Goal: Task Accomplishment & Management: Manage account settings

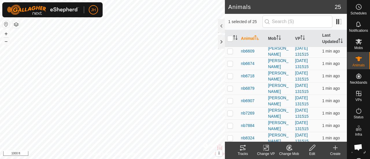
scroll to position [219, 0]
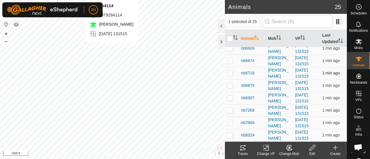
checkbox input "false"
checkbox input "true"
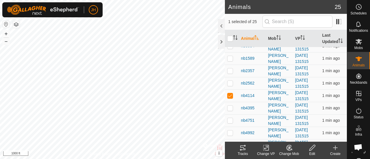
scroll to position [75, 0]
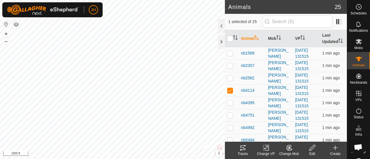
click at [266, 151] on icon at bounding box center [266, 148] width 7 height 7
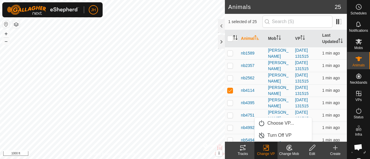
click at [234, 40] on icon "Activate to sort" at bounding box center [235, 37] width 5 height 5
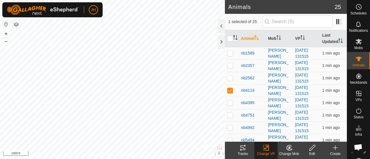
scroll to position [0, 0]
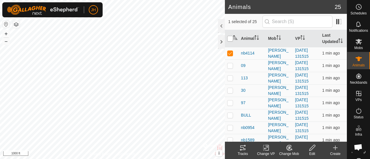
click at [229, 42] on input "checkbox" at bounding box center [230, 39] width 6 height 6
checkbox input "true"
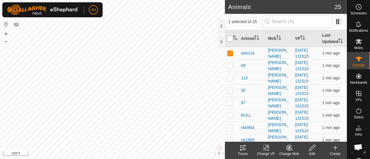
checkbox input "true"
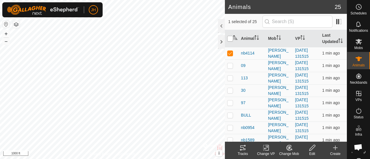
checkbox input "true"
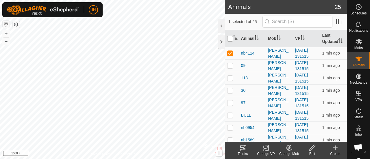
checkbox input "true"
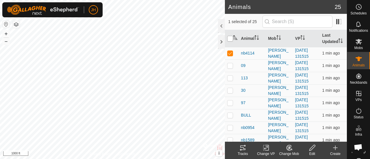
checkbox input "true"
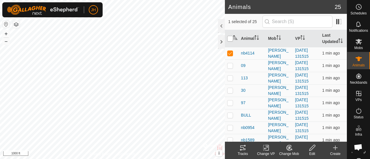
checkbox input "true"
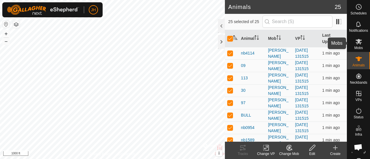
click at [356, 43] on icon at bounding box center [359, 41] width 6 height 5
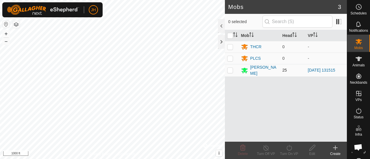
click at [232, 72] on td at bounding box center [232, 70] width 14 height 12
checkbox input "true"
click at [289, 149] on icon at bounding box center [289, 148] width 7 height 7
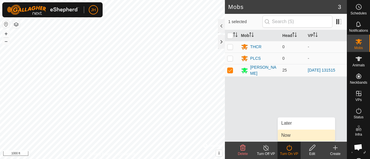
click at [289, 136] on link "Now" at bounding box center [306, 136] width 57 height 12
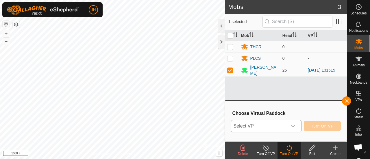
click at [296, 126] on div "dropdown trigger" at bounding box center [294, 127] width 12 height 12
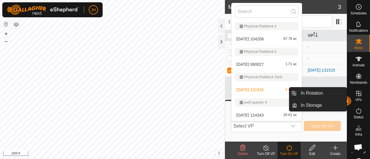
click at [348, 102] on button "button" at bounding box center [346, 101] width 9 height 9
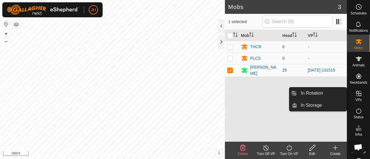
click at [356, 98] on span "VPs" at bounding box center [359, 99] width 6 height 3
click at [322, 106] on link "In Storage" at bounding box center [321, 106] width 49 height 12
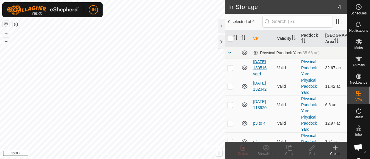
click at [258, 60] on link "[DATE] 130516 yard" at bounding box center [260, 68] width 14 height 17
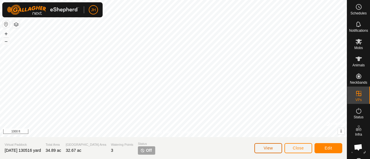
click at [264, 149] on span "View" at bounding box center [268, 148] width 9 height 5
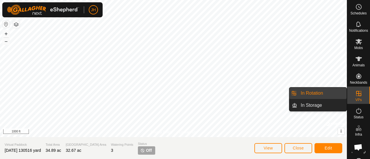
click at [311, 93] on link "In Rotation" at bounding box center [321, 94] width 49 height 12
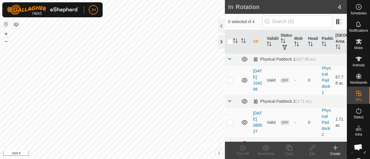
click at [221, 43] on div at bounding box center [221, 42] width 7 height 14
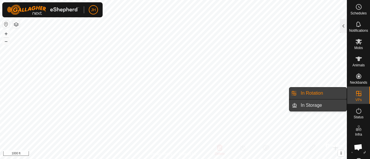
click at [321, 105] on link "In Storage" at bounding box center [321, 106] width 49 height 12
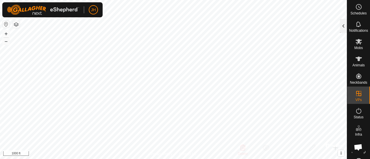
click at [343, 25] on div at bounding box center [343, 26] width 7 height 14
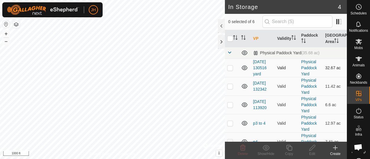
click at [244, 70] on icon at bounding box center [245, 68] width 6 height 5
click at [244, 70] on icon at bounding box center [244, 68] width 7 height 7
click at [230, 70] on p-checkbox at bounding box center [230, 68] width 6 height 5
checkbox input "true"
click at [261, 74] on link "[DATE] 130516 yard" at bounding box center [260, 68] width 14 height 17
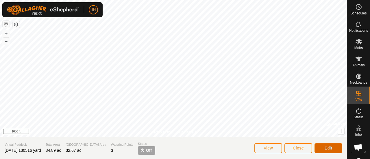
click at [329, 150] on span "Edit" at bounding box center [329, 148] width 8 height 5
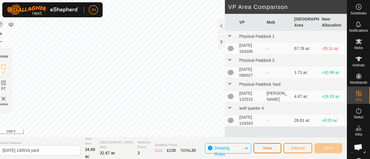
click at [275, 147] on button "View" at bounding box center [268, 149] width 28 height 10
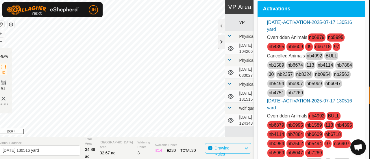
click at [220, 42] on div at bounding box center [221, 42] width 7 height 14
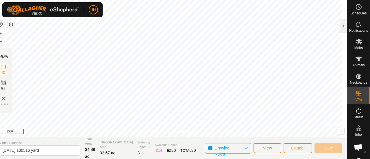
click at [345, 27] on div at bounding box center [343, 26] width 7 height 14
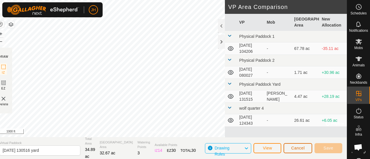
click at [292, 148] on span "Cancel" at bounding box center [298, 148] width 14 height 5
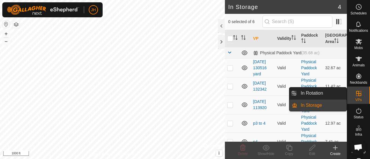
click at [318, 104] on link "In Storage" at bounding box center [321, 106] width 49 height 12
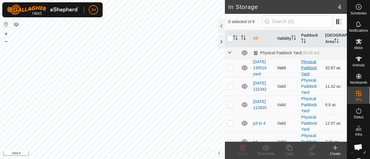
click at [307, 65] on link "Physical Paddock Yard" at bounding box center [310, 68] width 16 height 17
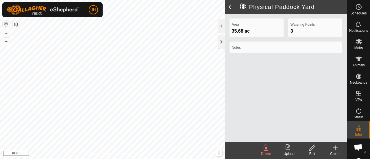
click at [313, 148] on icon at bounding box center [312, 148] width 7 height 7
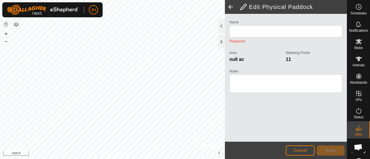
type input "Physical Paddock Yard"
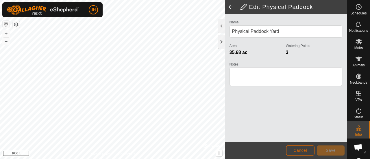
click at [299, 153] on span "Cancel" at bounding box center [301, 150] width 14 height 5
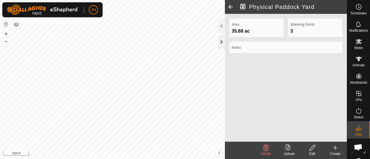
click at [220, 41] on div at bounding box center [221, 42] width 7 height 14
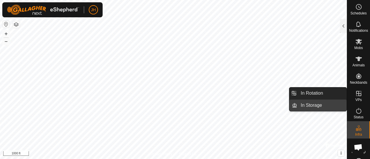
click at [293, 104] on li "In Storage" at bounding box center [318, 106] width 57 height 12
click at [306, 104] on link "In Storage" at bounding box center [321, 106] width 49 height 12
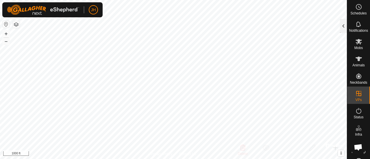
click at [344, 26] on div at bounding box center [343, 26] width 7 height 14
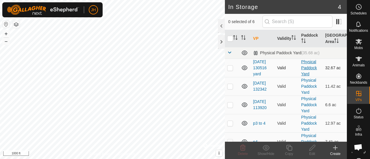
click at [309, 65] on link "Physical Paddock Yard" at bounding box center [310, 68] width 16 height 17
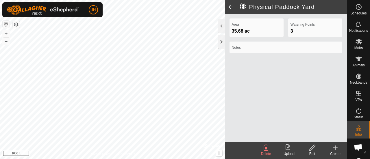
click at [287, 147] on icon at bounding box center [289, 148] width 7 height 7
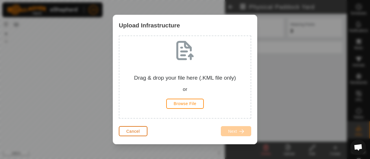
click at [133, 136] on button "Cancel" at bounding box center [133, 131] width 29 height 10
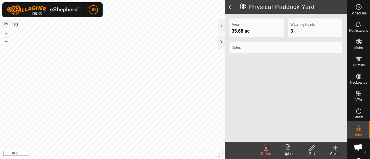
click at [231, 7] on span at bounding box center [231, 7] width 12 height 14
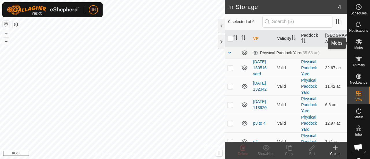
click at [361, 44] on es-mob-svg-icon at bounding box center [359, 41] width 10 height 9
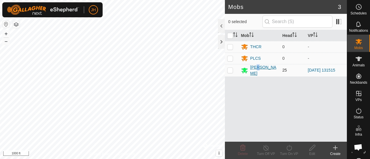
click at [258, 71] on div "[PERSON_NAME]" at bounding box center [264, 71] width 27 height 12
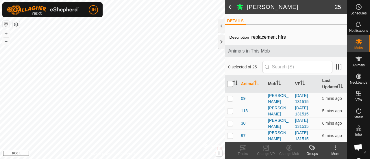
click at [231, 85] on input "checkbox" at bounding box center [230, 84] width 6 height 6
checkbox input "true"
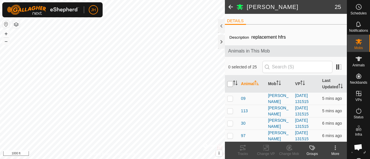
checkbox input "true"
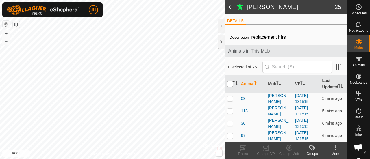
checkbox input "true"
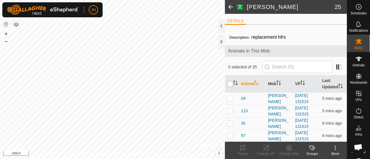
checkbox input "true"
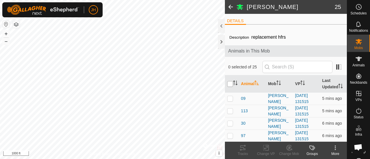
checkbox input "true"
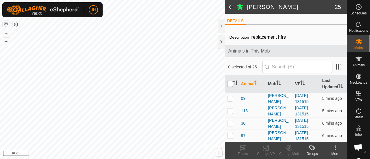
checkbox input "true"
click at [266, 149] on icon at bounding box center [266, 148] width 4 height 4
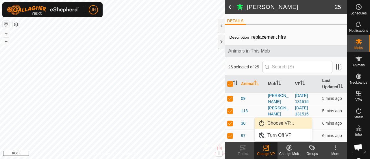
click at [275, 125] on link "Choose VP..." at bounding box center [283, 124] width 57 height 12
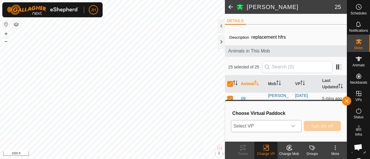
click at [296, 126] on div "dropdown trigger" at bounding box center [294, 127] width 12 height 12
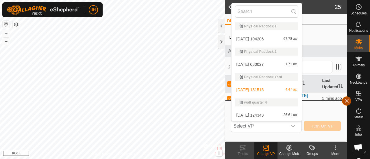
click at [348, 101] on button "button" at bounding box center [346, 101] width 9 height 9
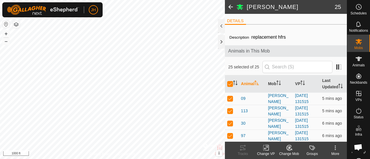
click at [336, 151] on icon at bounding box center [335, 148] width 7 height 7
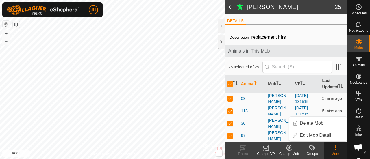
click at [229, 8] on span at bounding box center [231, 7] width 12 height 14
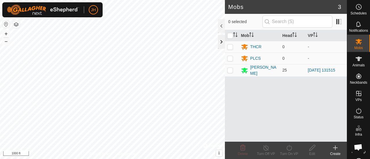
click at [219, 41] on div at bounding box center [221, 42] width 7 height 14
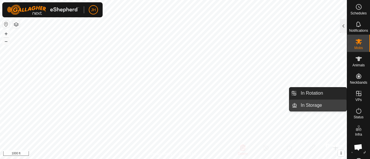
click at [307, 106] on link "In Storage" at bounding box center [321, 106] width 49 height 12
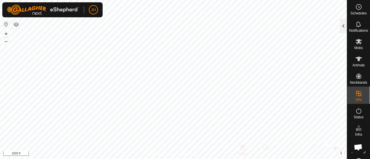
click at [343, 27] on div at bounding box center [343, 26] width 7 height 14
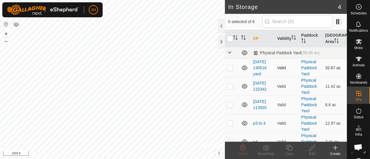
click at [232, 70] on p-checkbox at bounding box center [230, 68] width 6 height 5
click at [266, 149] on icon at bounding box center [266, 148] width 7 height 7
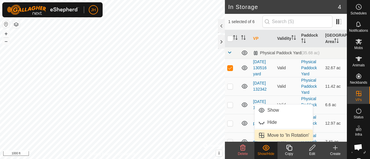
click at [271, 137] on link "Move to 'In Rotation'" at bounding box center [284, 136] width 58 height 12
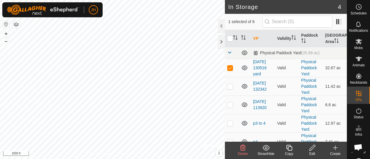
checkbox input "false"
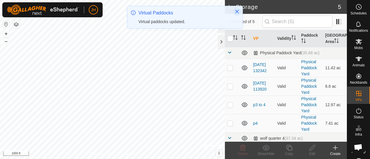
click at [237, 14] on button "Close" at bounding box center [237, 12] width 8 height 8
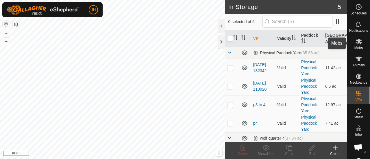
click at [354, 42] on es-mob-svg-icon at bounding box center [359, 41] width 10 height 9
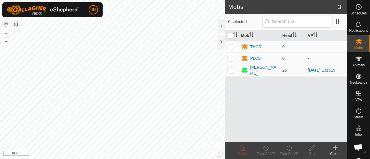
click at [227, 69] on p-checkbox at bounding box center [230, 70] width 6 height 5
checkbox input "true"
click at [266, 149] on icon at bounding box center [266, 148] width 7 height 7
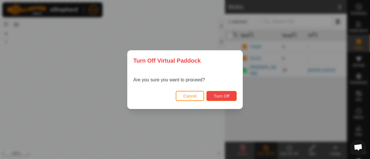
click at [221, 98] on span "Turn Off" at bounding box center [222, 96] width 16 height 5
